Goal: Task Accomplishment & Management: Manage account settings

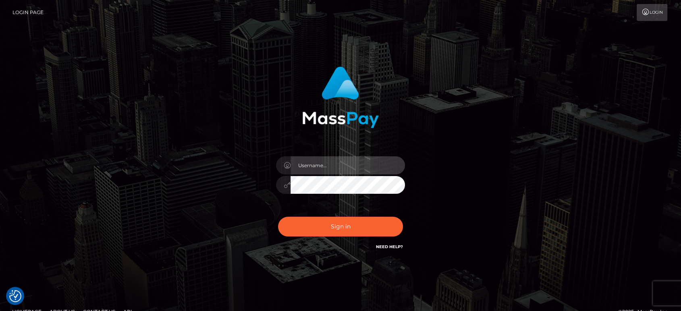
drag, startPoint x: 361, startPoint y: 166, endPoint x: 502, endPoint y: 33, distance: 194.1
click at [360, 166] on input "text" at bounding box center [348, 165] width 114 height 18
paste input "[PERSON_NAME].B2"
type input "[PERSON_NAME].B2"
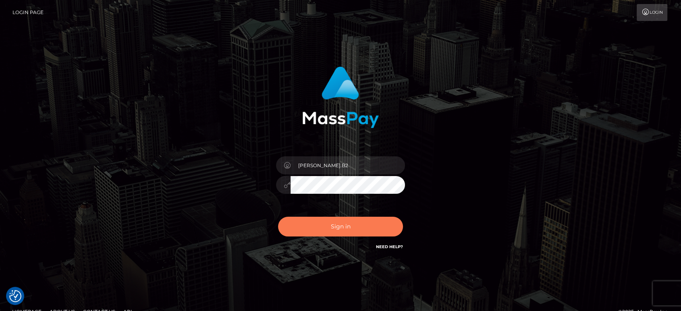
click at [355, 228] on button "Sign in" at bounding box center [340, 227] width 125 height 20
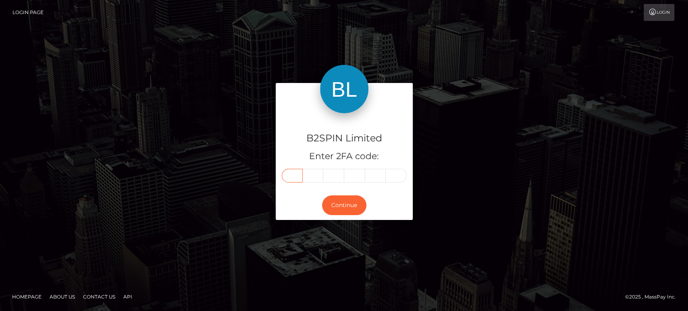
click at [294, 173] on input "text" at bounding box center [292, 176] width 21 height 14
paste input "3"
type input "3"
type input "1"
type input "6"
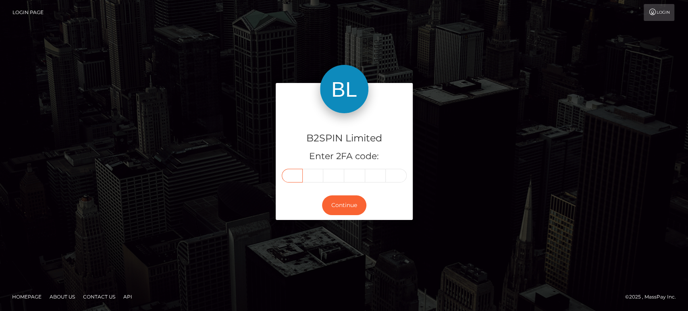
type input "8"
type input "1"
type input "2"
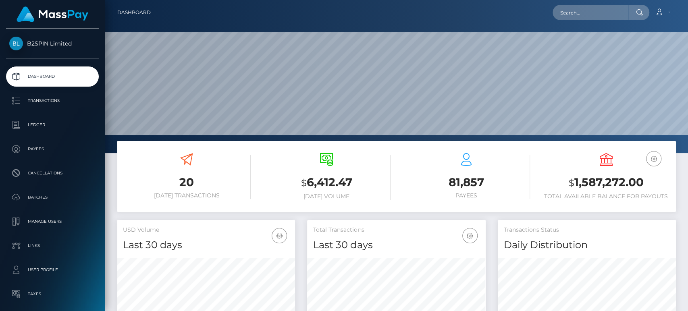
scroll to position [142, 178]
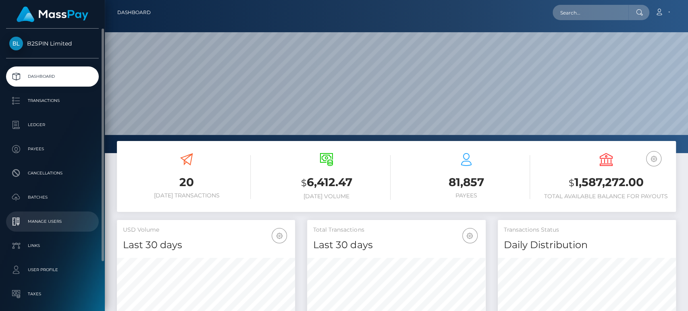
click at [64, 221] on p "Manage Users" at bounding box center [52, 222] width 86 height 12
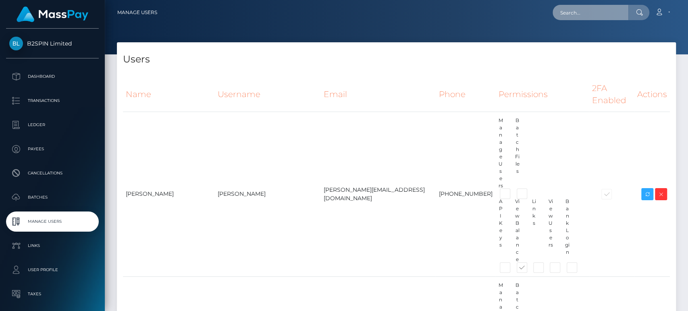
click at [593, 17] on input "text" at bounding box center [590, 12] width 76 height 15
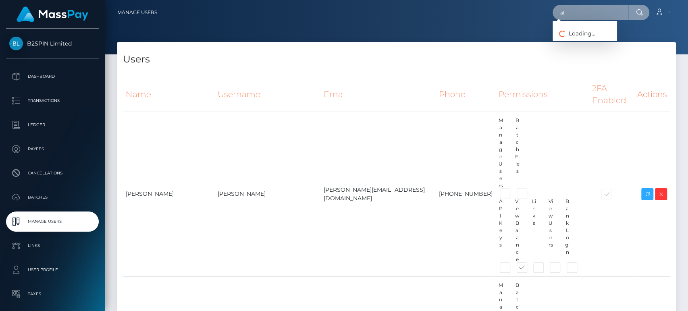
type input "a"
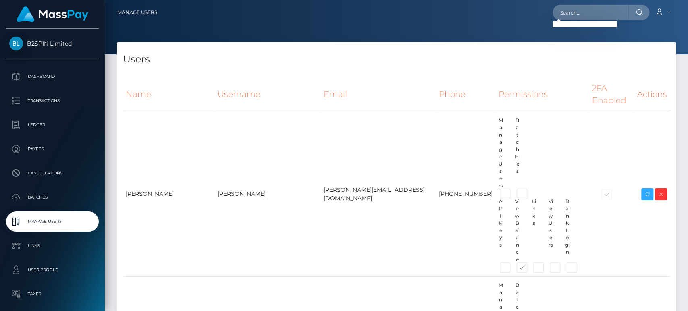
click at [462, 64] on h4 "Users" at bounding box center [396, 59] width 547 height 14
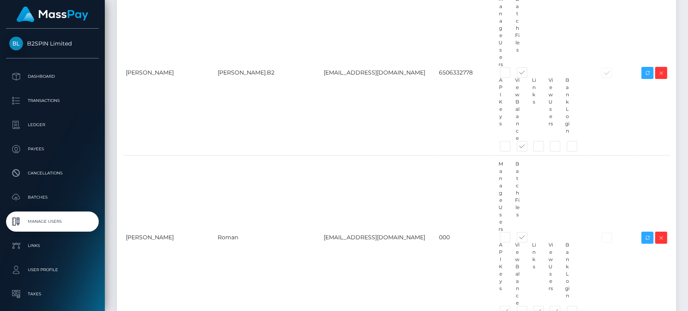
scroll to position [7298, 0]
